Goal: Use online tool/utility: Utilize a website feature to perform a specific function

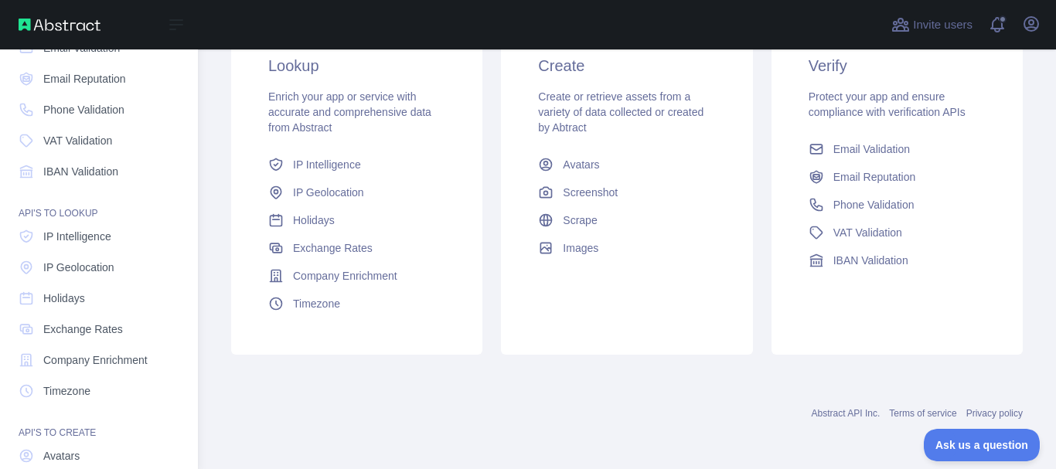
scroll to position [211, 0]
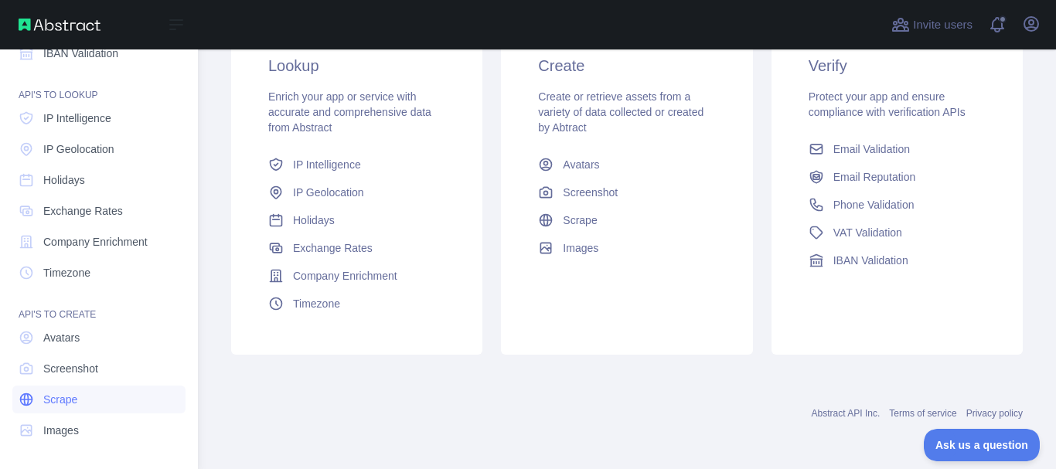
click at [74, 408] on link "Scrape" at bounding box center [98, 400] width 173 height 28
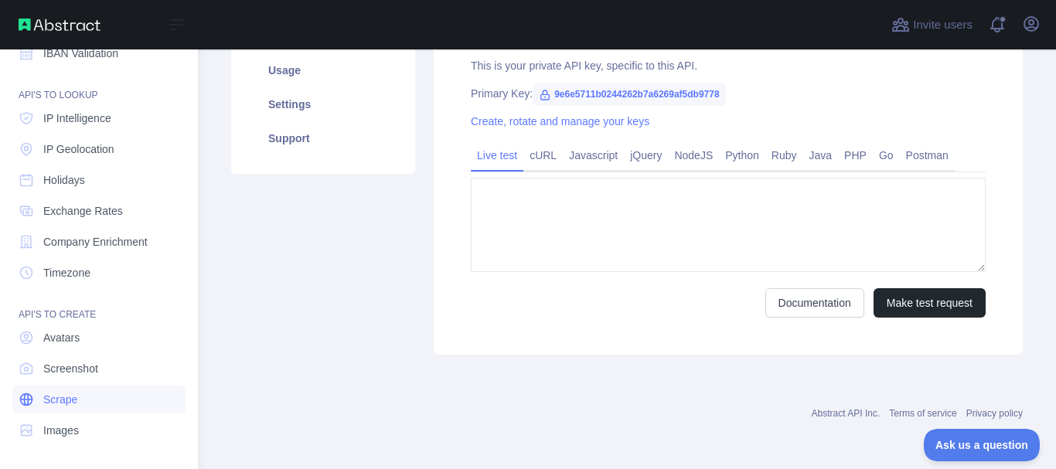
type textarea "**********"
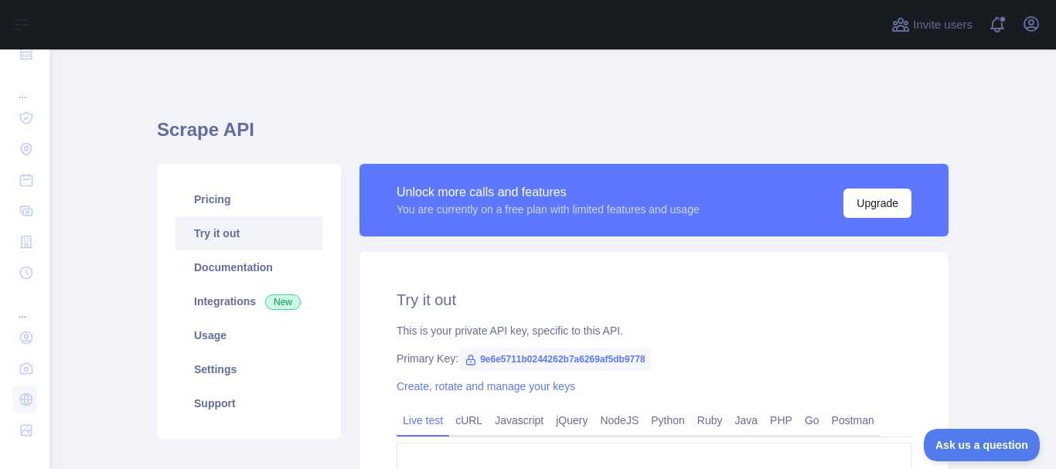
click at [475, 360] on span "9e6e5711b0244262b7a6269af5db9778" at bounding box center [555, 359] width 193 height 23
click at [503, 362] on span "9e6e5711b0244262b7a6269af5db9778" at bounding box center [555, 359] width 193 height 23
click at [523, 363] on span "9e6e5711b0244262b7a6269af5db9778" at bounding box center [555, 359] width 193 height 23
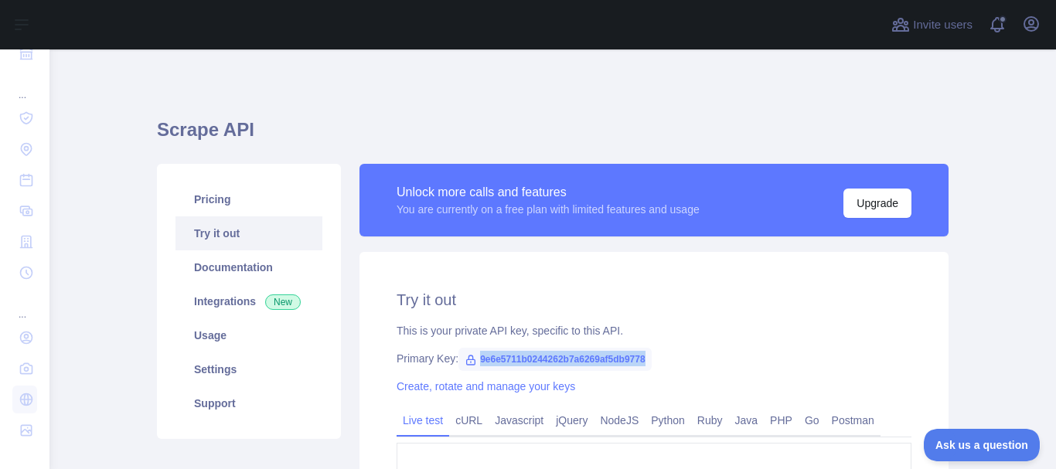
click at [523, 363] on span "9e6e5711b0244262b7a6269af5db9778" at bounding box center [555, 359] width 193 height 23
copy span "9e6e5711b0244262b7a6269af5db9778"
click at [700, 319] on div "**********" at bounding box center [654, 436] width 589 height 368
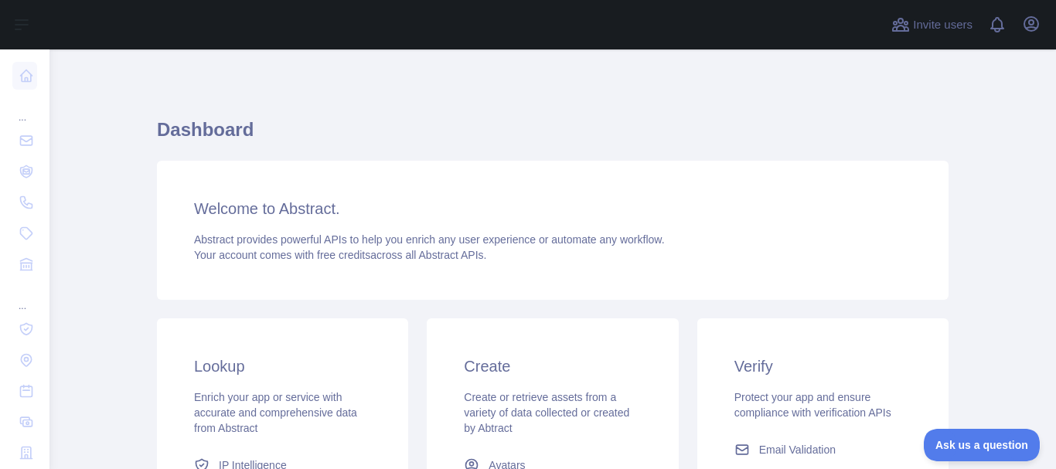
click at [280, 214] on h3 "Welcome to Abstract." at bounding box center [553, 209] width 718 height 22
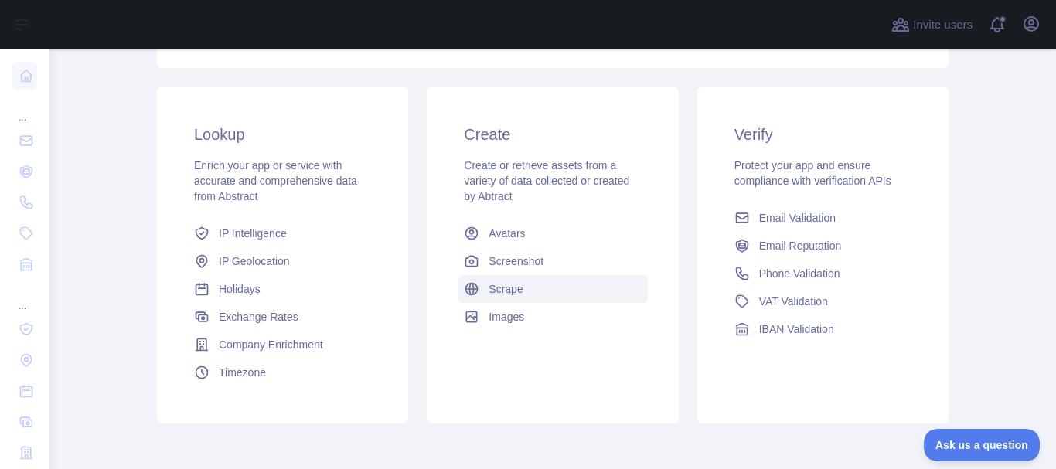
scroll to position [301, 0]
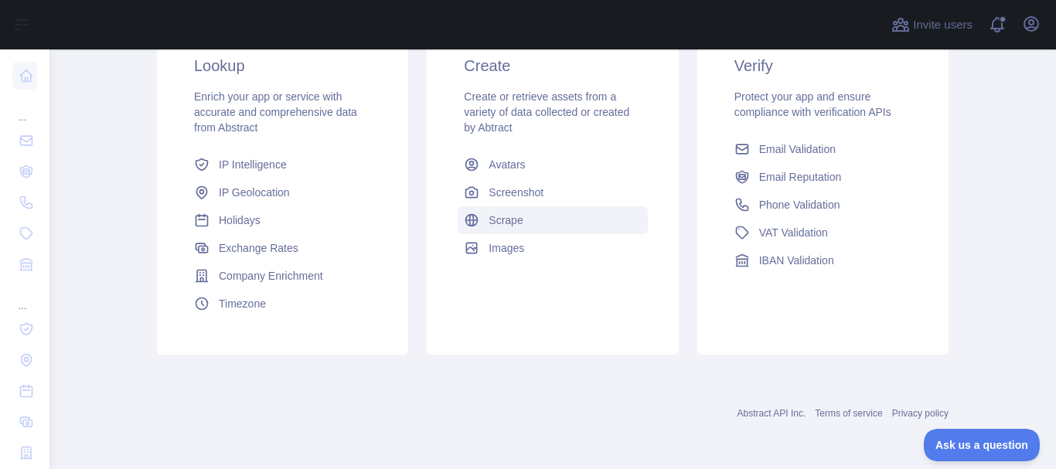
click at [508, 226] on span "Scrape" at bounding box center [506, 220] width 34 height 15
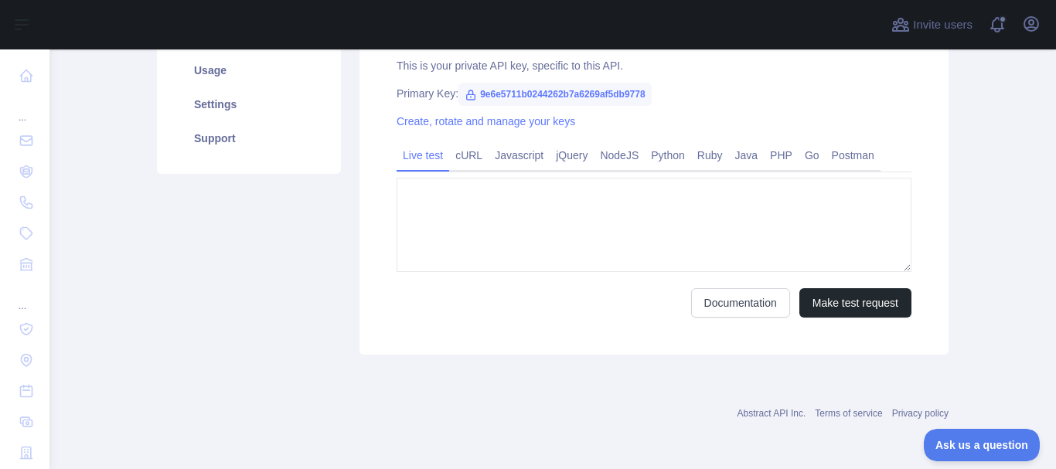
type textarea "**********"
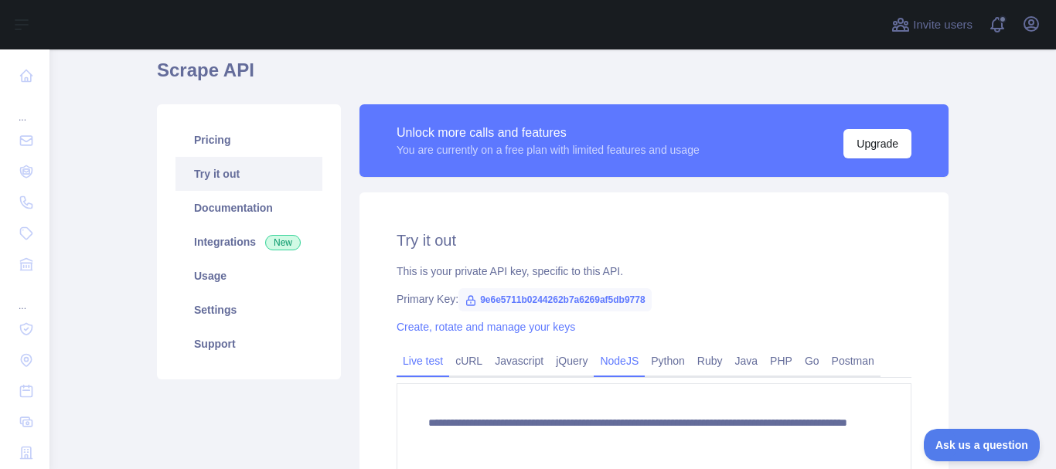
scroll to position [155, 0]
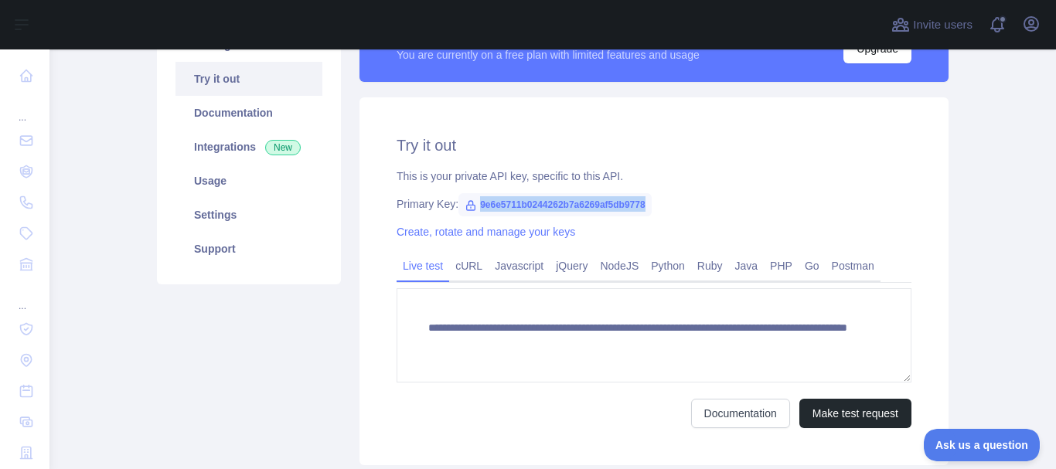
drag, startPoint x: 465, startPoint y: 206, endPoint x: 644, endPoint y: 196, distance: 178.9
click at [644, 196] on span "9e6e5711b0244262b7a6269af5db9778" at bounding box center [555, 204] width 193 height 23
click at [660, 189] on div "**********" at bounding box center [654, 281] width 589 height 368
click at [476, 198] on span "9e6e5711b0244262b7a6269af5db9778" at bounding box center [555, 204] width 193 height 23
drag, startPoint x: 646, startPoint y: 199, endPoint x: 469, endPoint y: 216, distance: 177.8
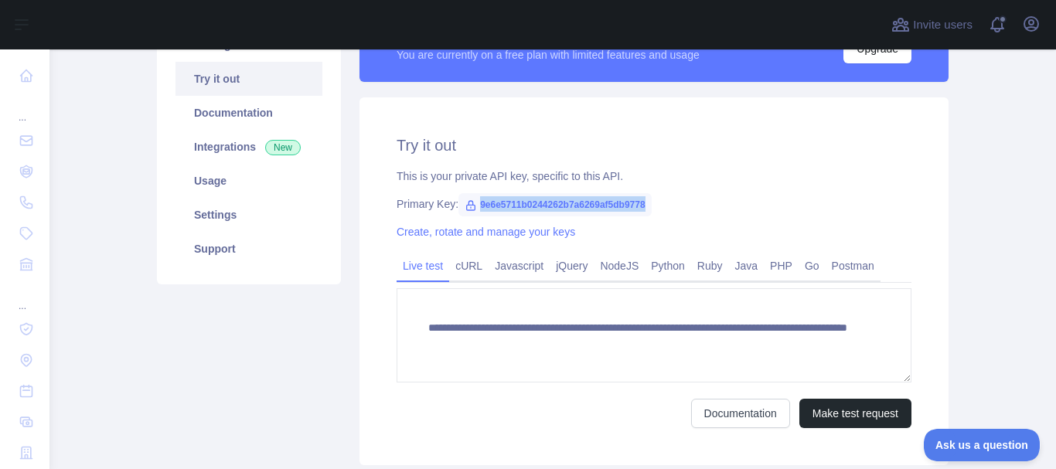
click at [469, 212] on div "Primary Key: 9e6e5711b0244262b7a6269af5db9778" at bounding box center [654, 203] width 515 height 15
copy span "9e6e5711b0244262b7a6269af5db9778"
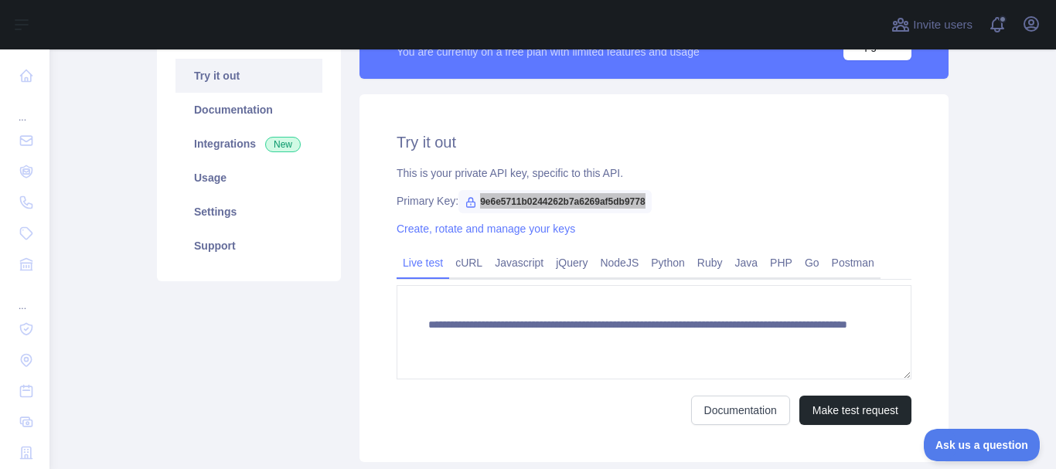
scroll to position [33, 0]
